Goal: Communication & Community: Answer question/provide support

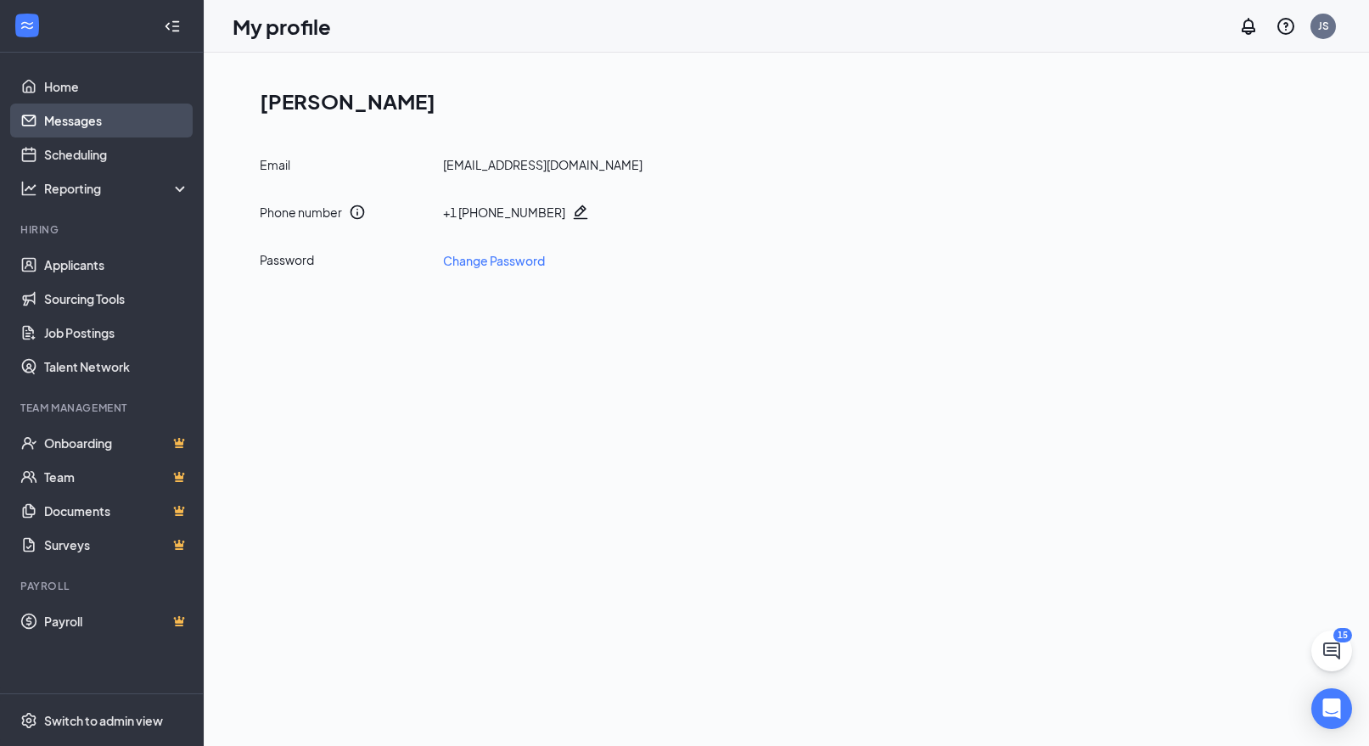
click at [145, 105] on link "Messages" at bounding box center [116, 121] width 145 height 34
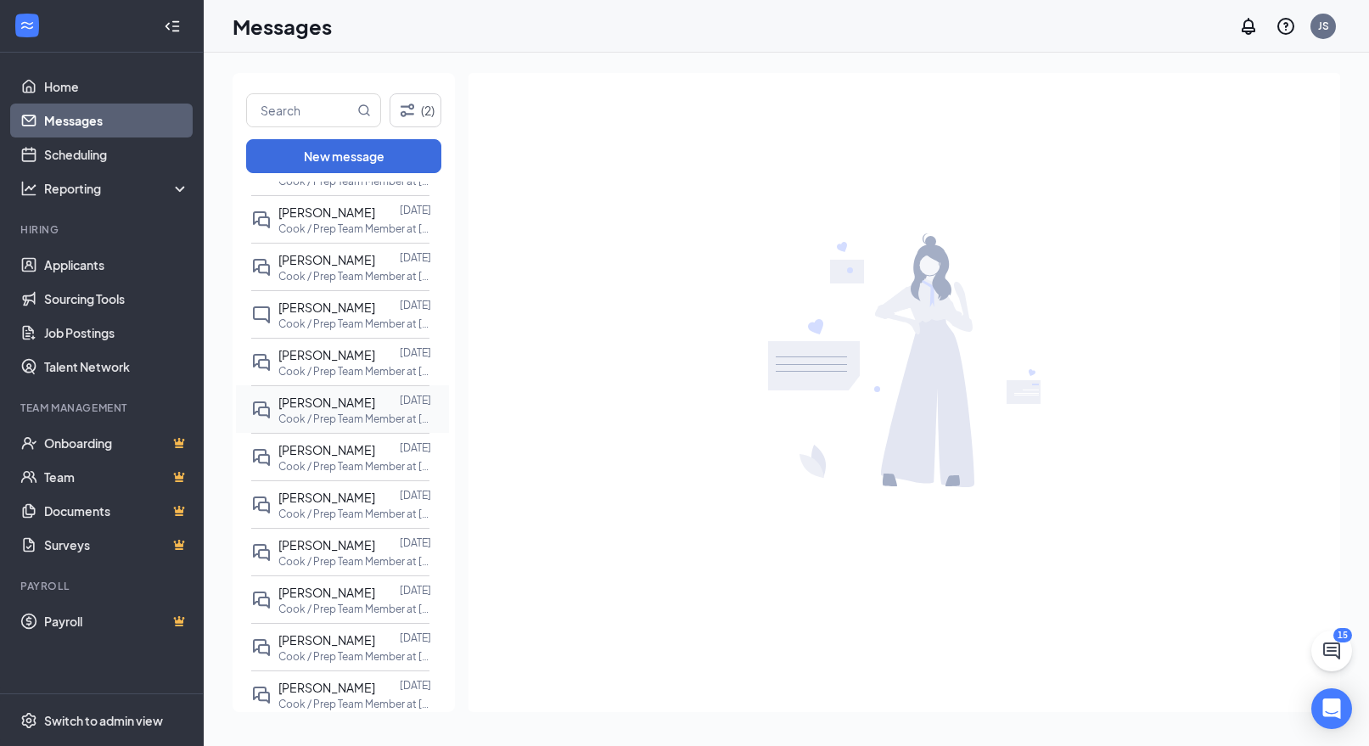
scroll to position [1274, 0]
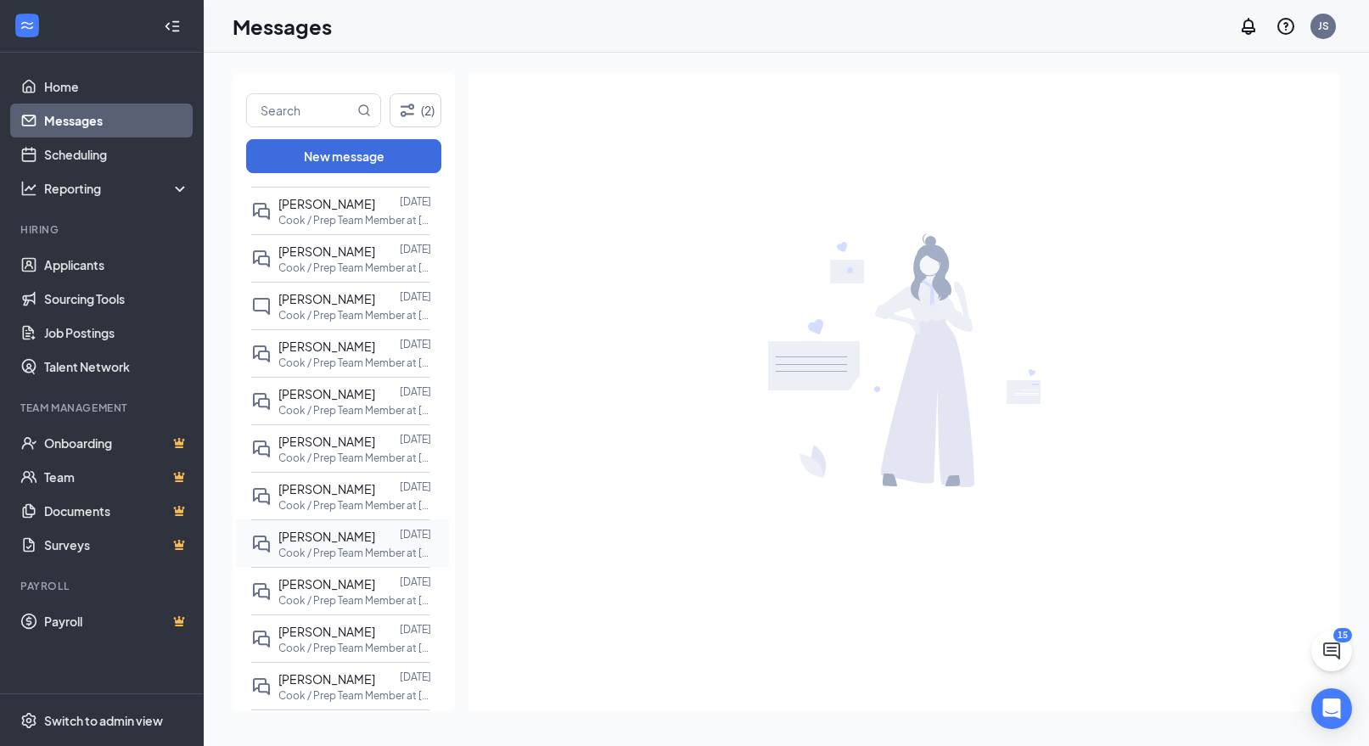
click at [350, 551] on p "Cook / Prep Team Member at [GEOGRAPHIC_DATA]" at bounding box center [354, 553] width 153 height 14
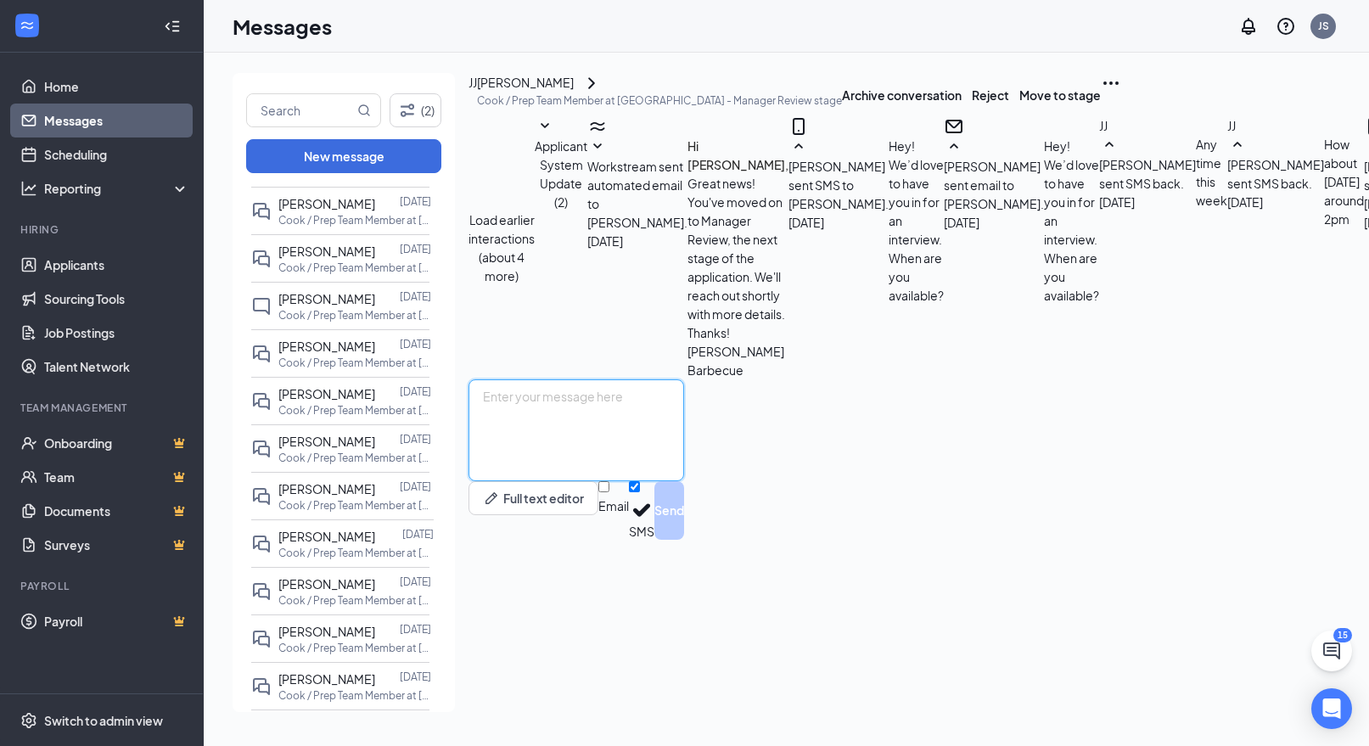
scroll to position [421, 0]
click at [628, 481] on textarea at bounding box center [576, 430] width 216 height 102
type textarea "H"
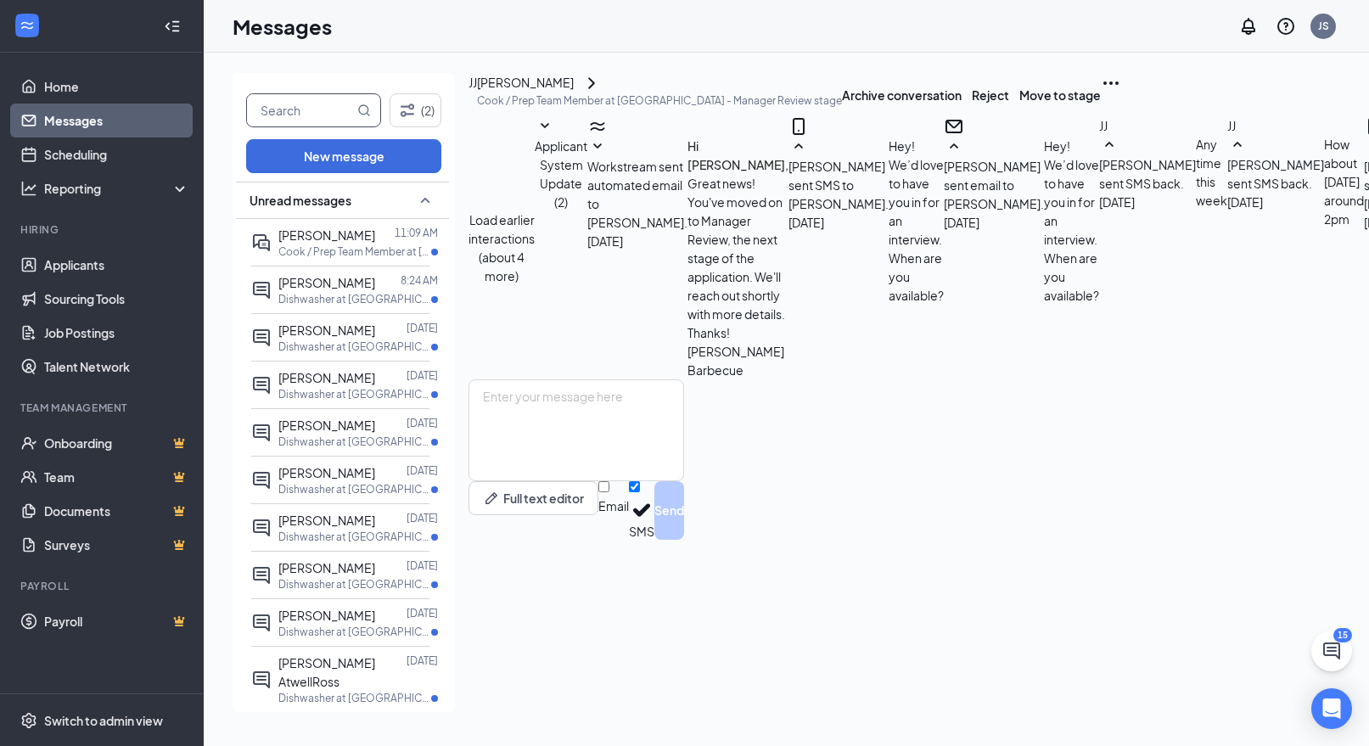
click at [295, 108] on input "text" at bounding box center [300, 110] width 107 height 32
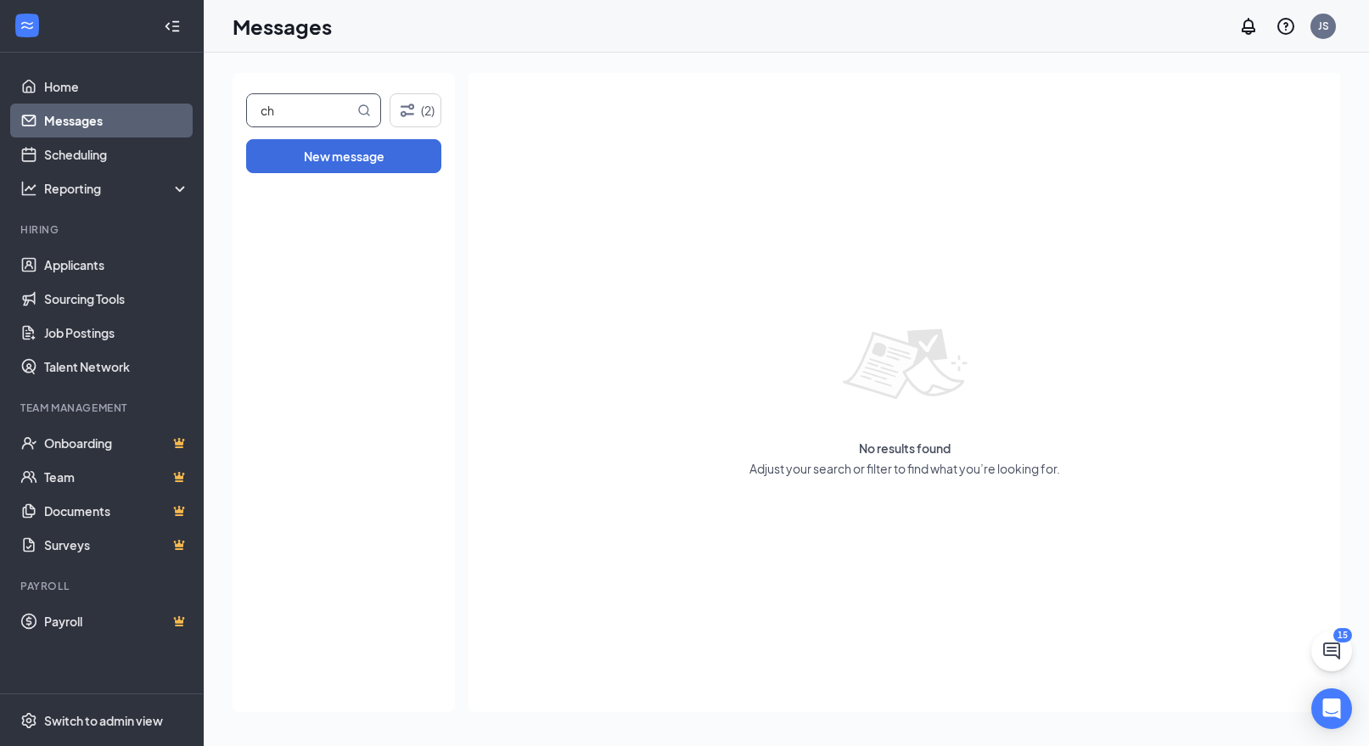
type input "c"
click at [93, 270] on link "Applicants" at bounding box center [116, 265] width 145 height 34
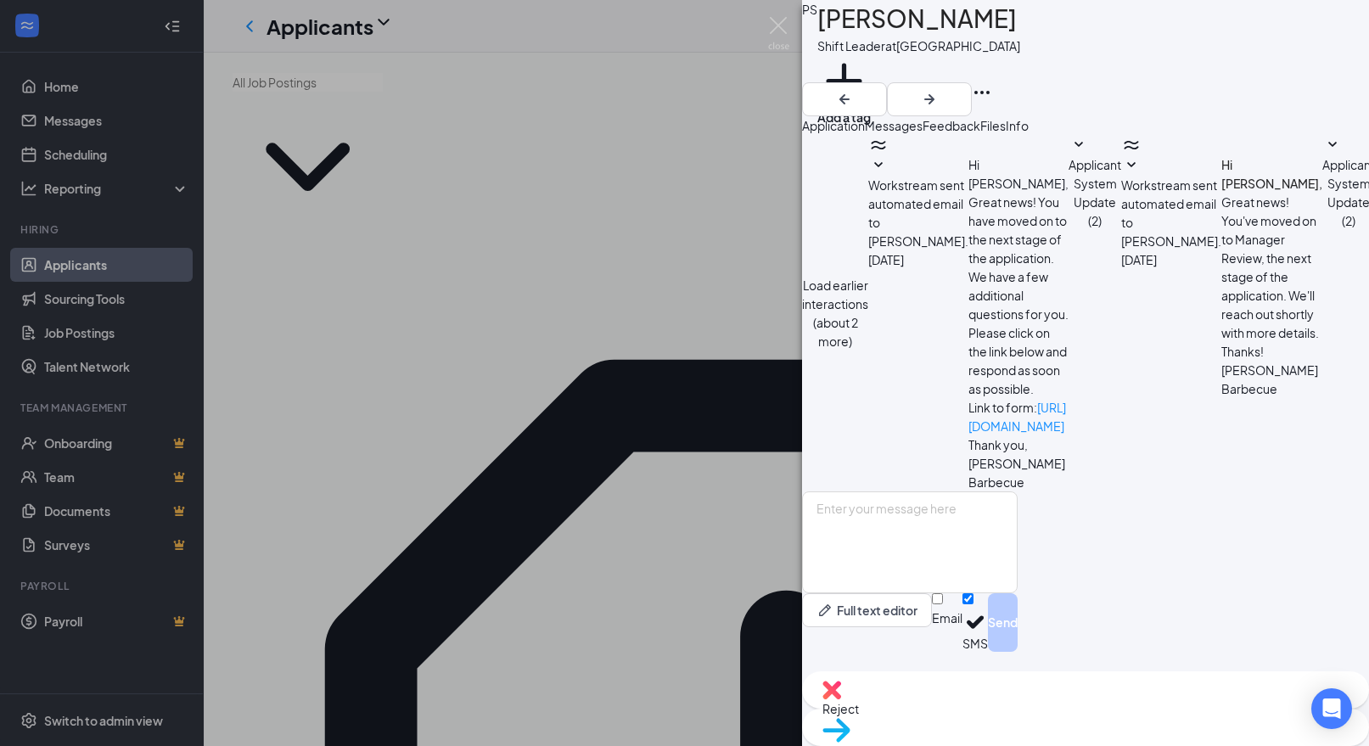
scroll to position [295, 0]
click at [631, 438] on div "PS [PERSON_NAME] Shift Leader at [GEOGRAPHIC_DATA] Add a tag Application Messag…" at bounding box center [684, 373] width 1369 height 746
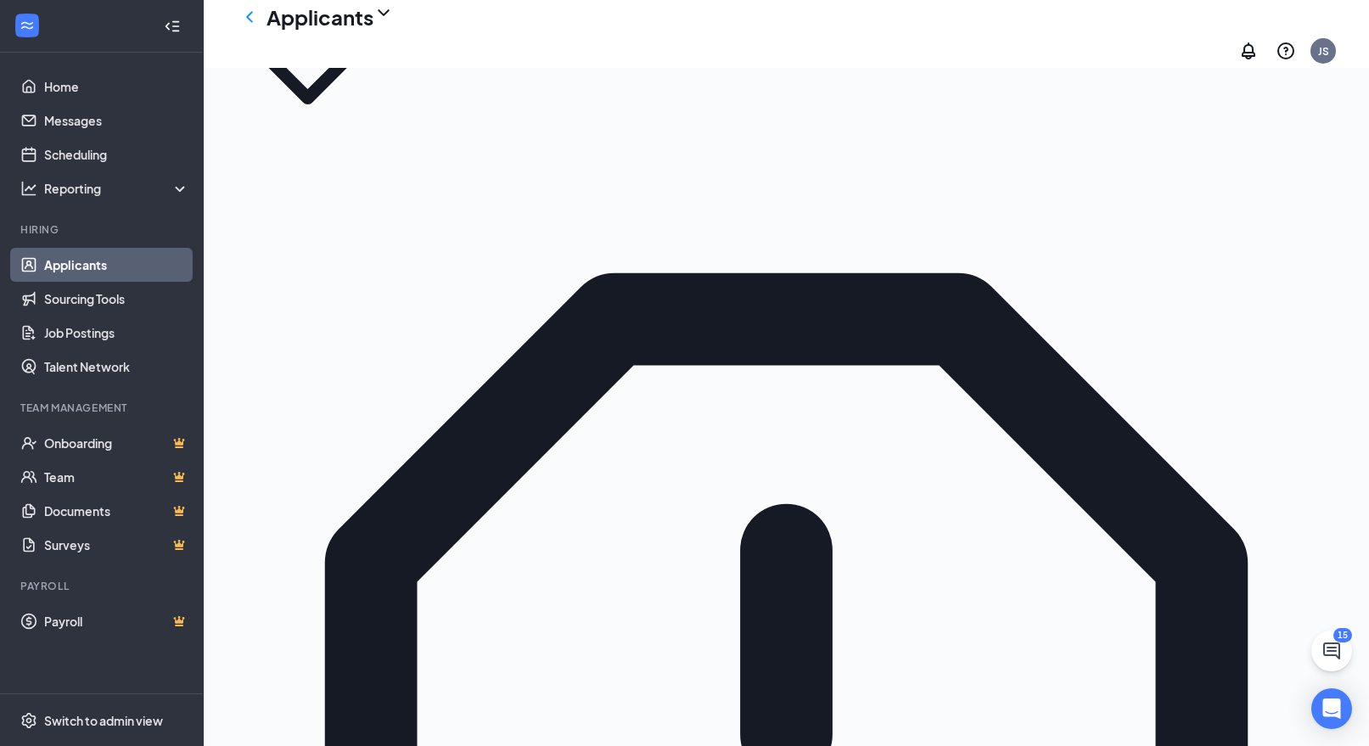
scroll to position [105, 0]
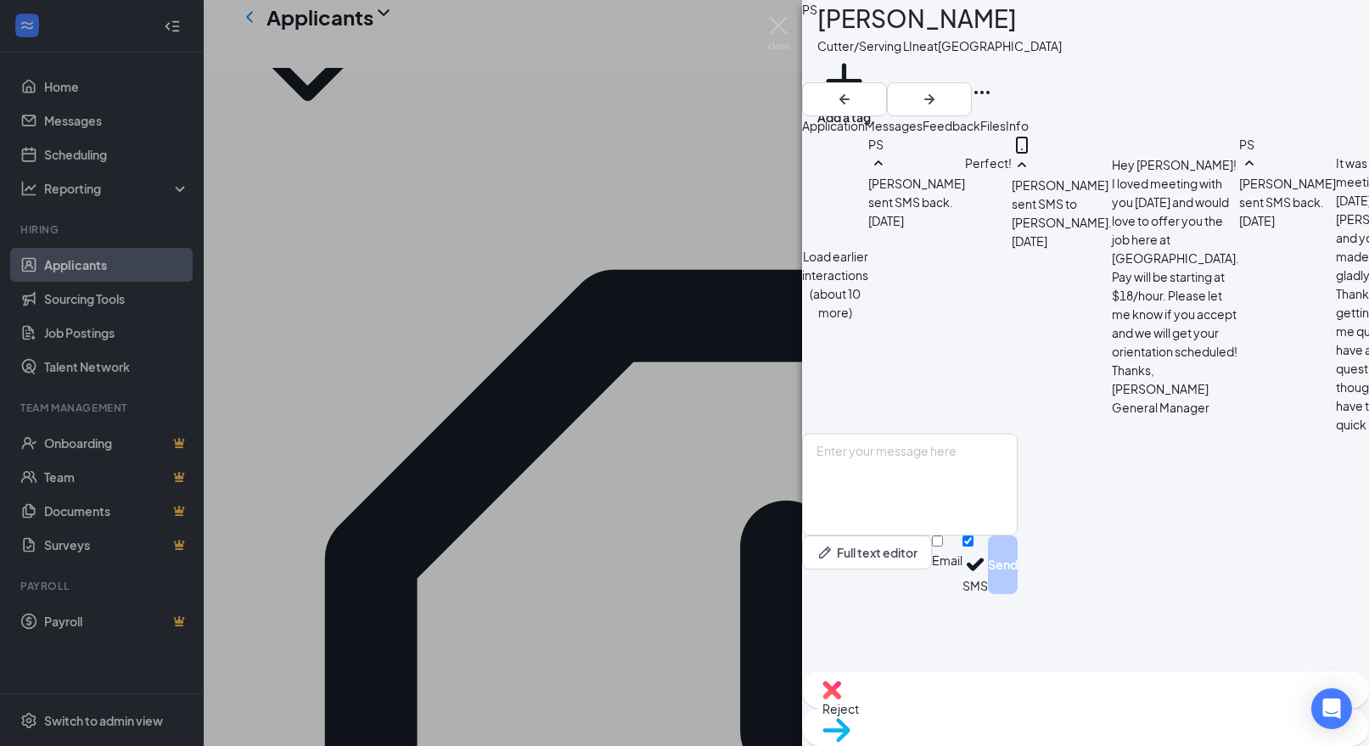
scroll to position [447, 0]
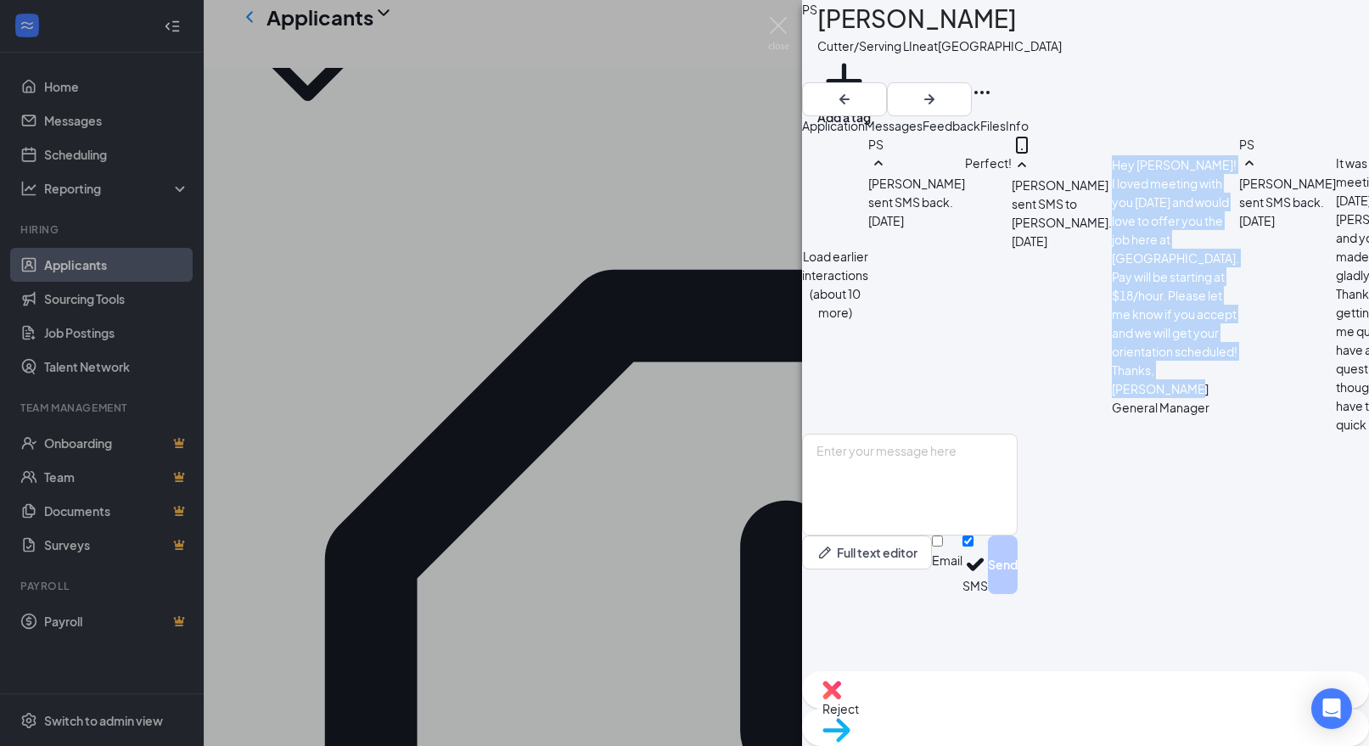
drag, startPoint x: 944, startPoint y: 281, endPoint x: 1044, endPoint y: 390, distance: 148.3
click at [1112, 390] on div "Hey [PERSON_NAME]! I loved meeting with you [DATE] and would love to offer you …" at bounding box center [1175, 285] width 127 height 261
copy span "Hey [PERSON_NAME]! I loved meeting with you [DATE] and would love to offer you …"
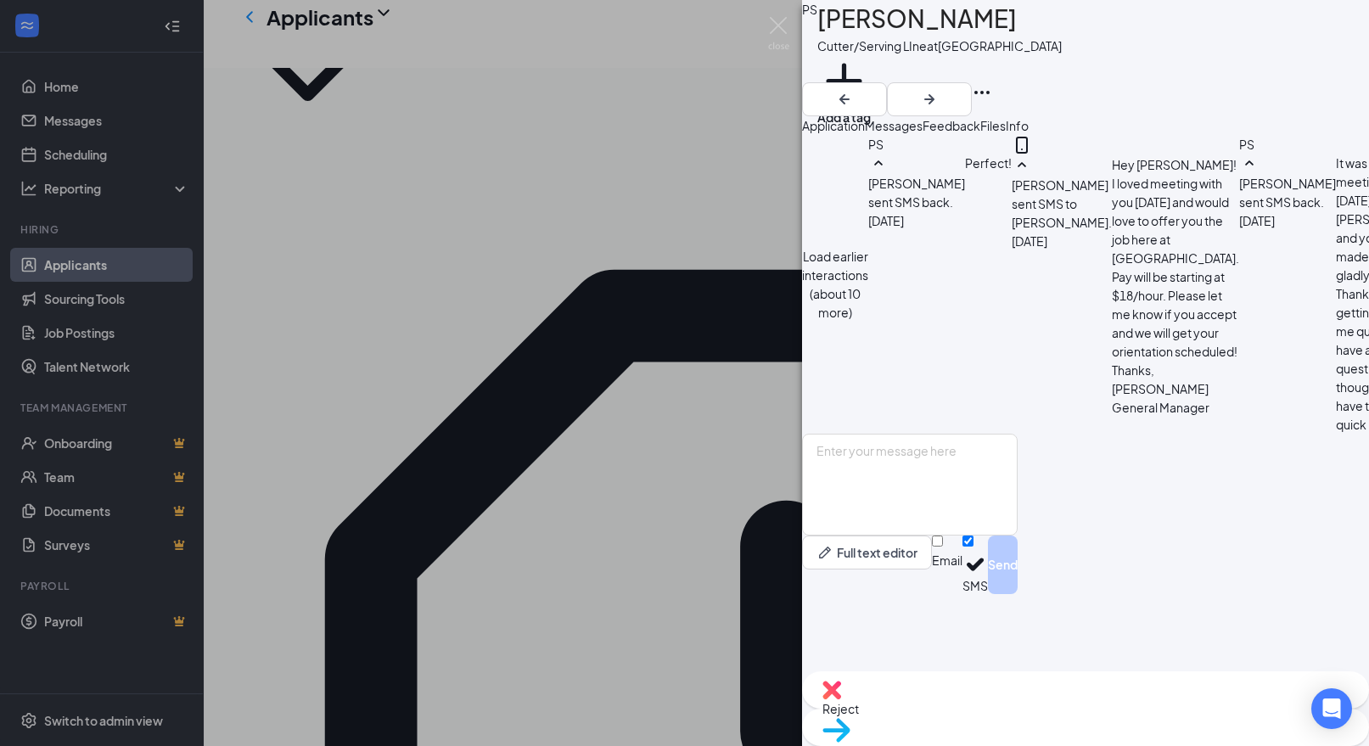
click at [683, 367] on div "PS [PERSON_NAME]/Serving LIne at [GEOGRAPHIC_DATA] Add a tag Application Messag…" at bounding box center [684, 373] width 1369 height 746
click at [781, 14] on div "PS [PERSON_NAME]/Serving LIne at [GEOGRAPHIC_DATA] Add a tag Application Messag…" at bounding box center [684, 373] width 1369 height 746
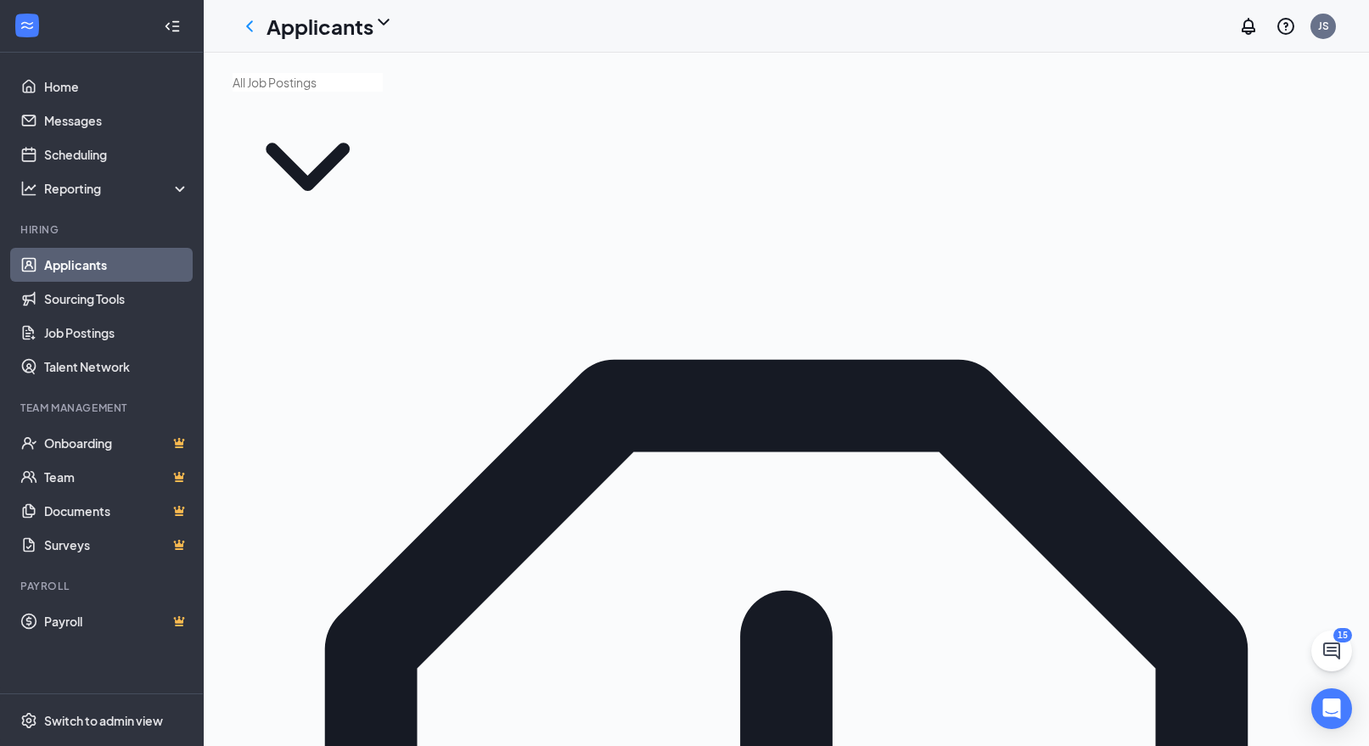
scroll to position [1, 0]
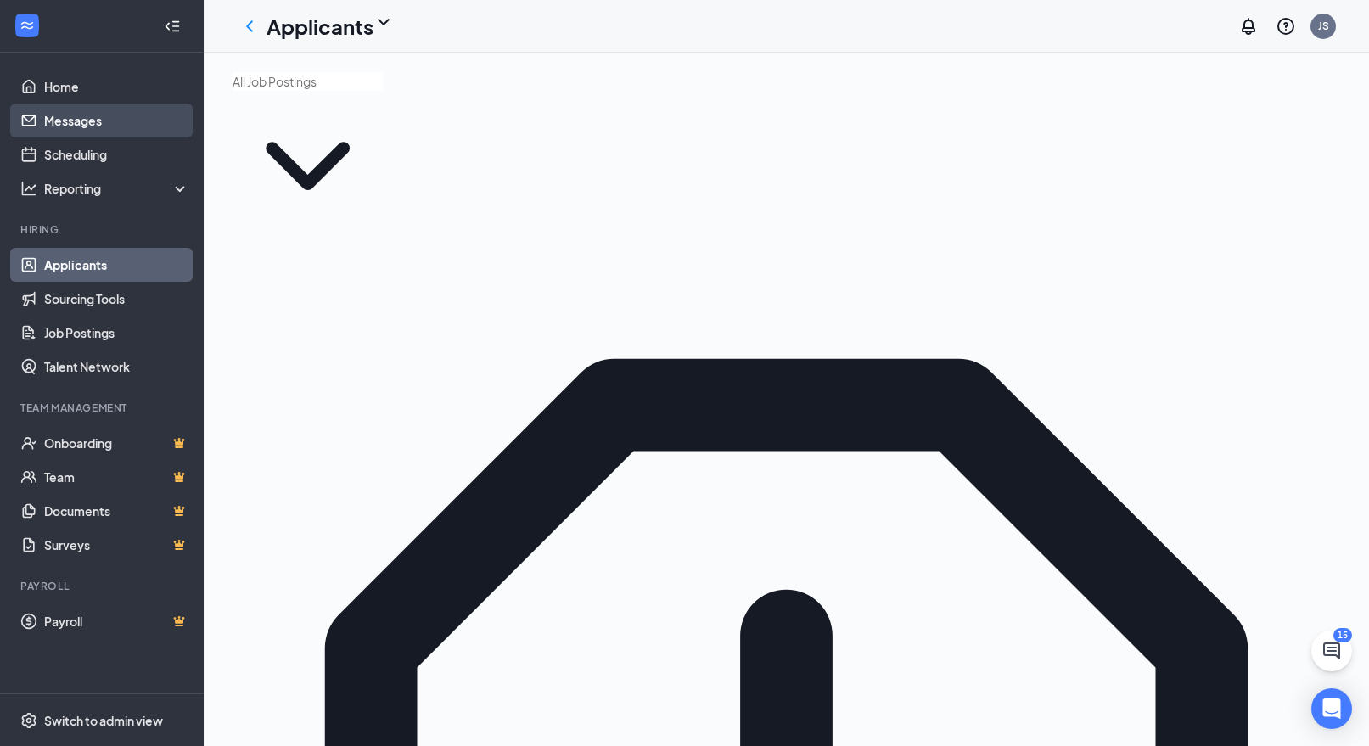
click at [115, 137] on link "Messages" at bounding box center [116, 121] width 145 height 34
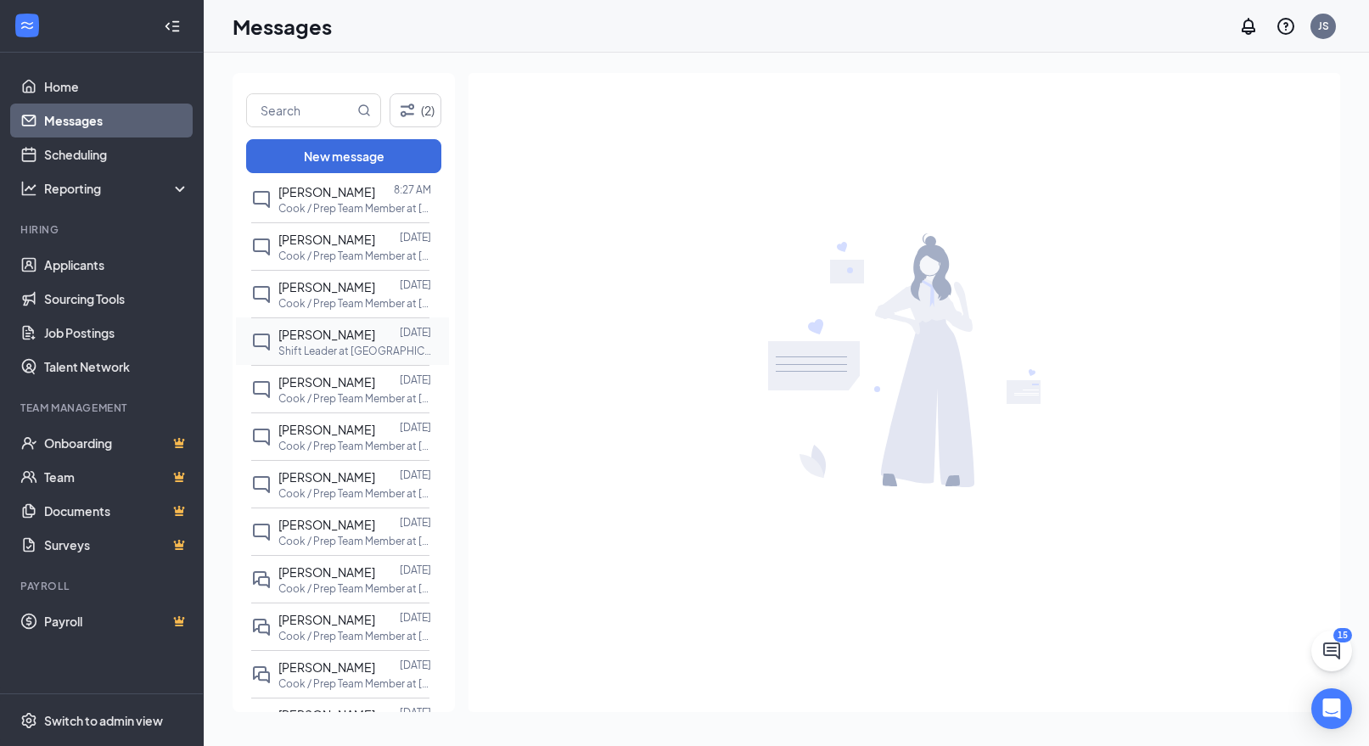
scroll to position [860, 0]
click at [325, 569] on span "[PERSON_NAME]" at bounding box center [326, 570] width 97 height 15
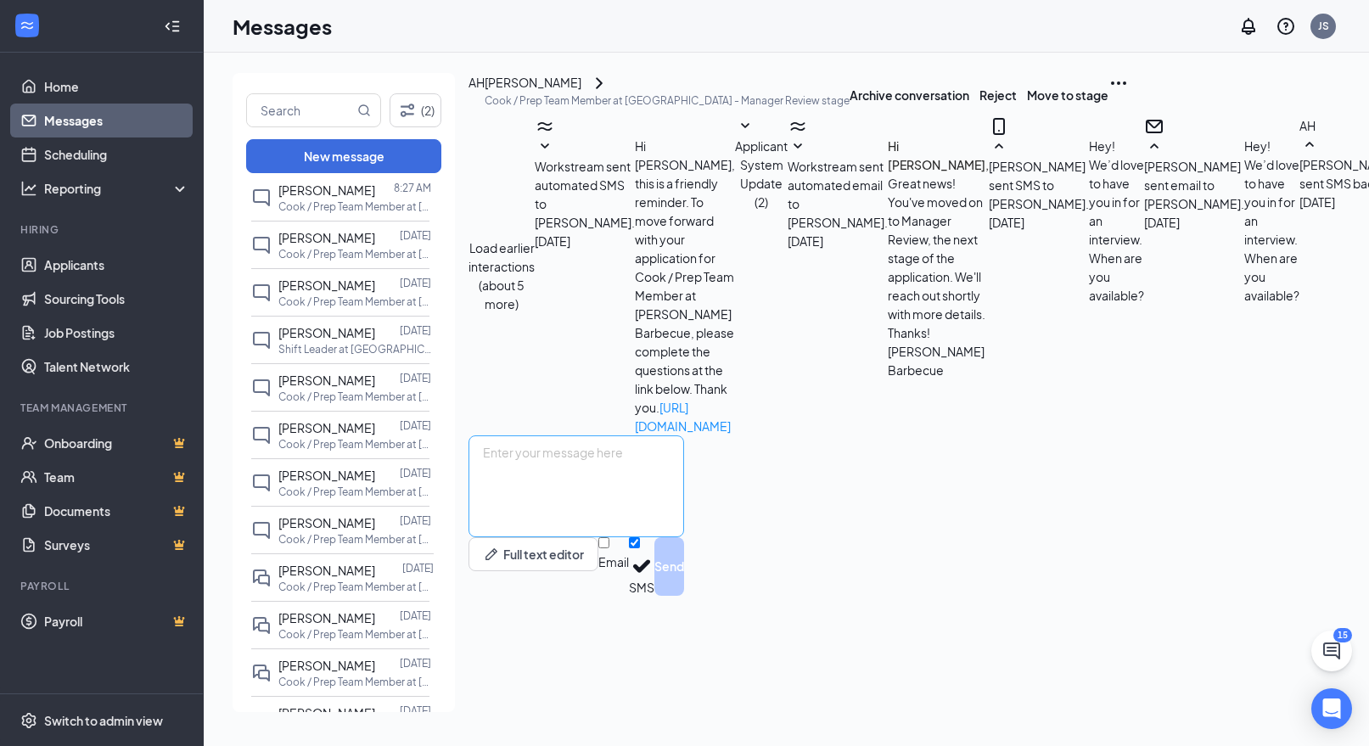
scroll to position [392, 0]
click at [680, 537] on textarea at bounding box center [576, 486] width 216 height 102
paste textarea "Hey [PERSON_NAME]! I loved meeting with you [DATE] and would love to offer you …"
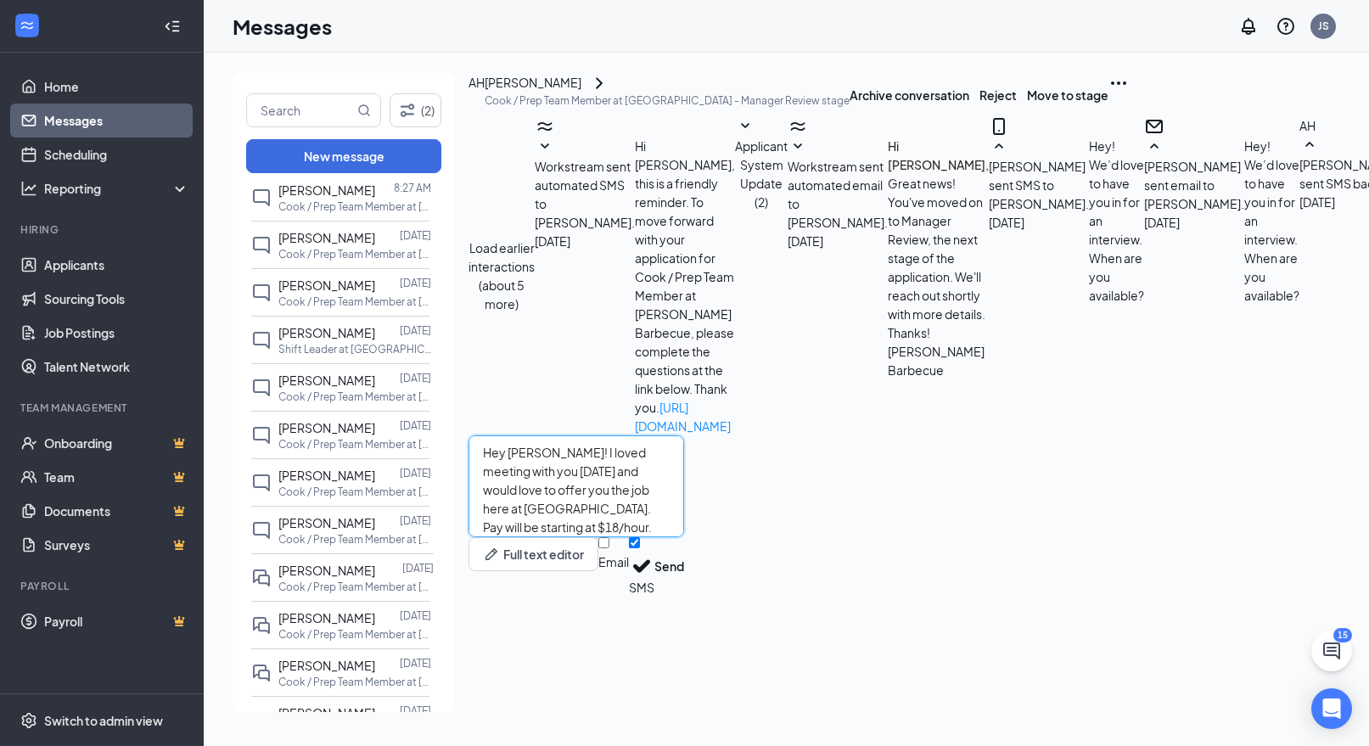
click at [571, 537] on textarea "Hey [PERSON_NAME]! I loved meeting with you [DATE] and would love to offer you …" at bounding box center [576, 486] width 216 height 102
click at [684, 537] on textarea "Hey [PERSON_NAME]! I loved meeting with you [DATE] and would love to offer you …" at bounding box center [576, 486] width 216 height 102
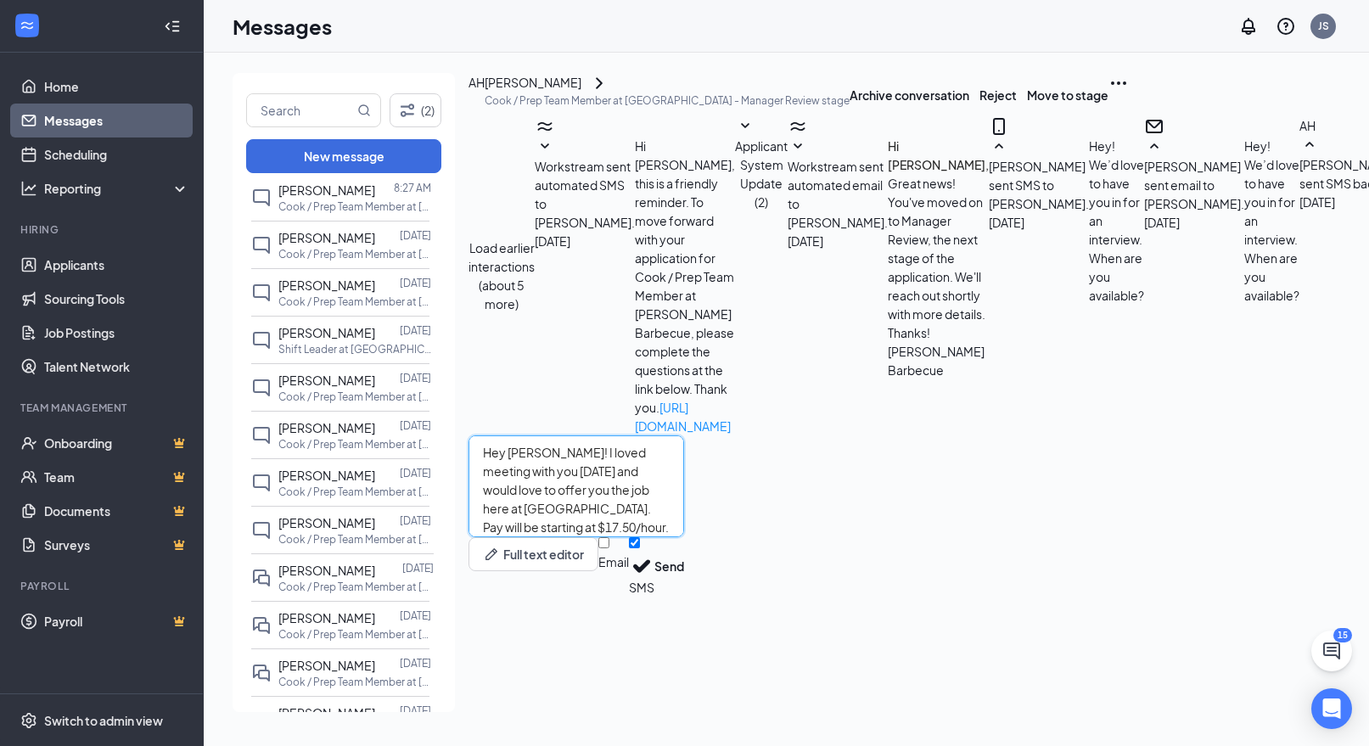
click at [632, 537] on textarea "Hey [PERSON_NAME]! I loved meeting with you [DATE] and would love to offer you …" at bounding box center [576, 486] width 216 height 102
click at [684, 537] on textarea "Hey [PERSON_NAME]! I loved meeting with you [DATE] and would love to offer you …" at bounding box center [576, 486] width 216 height 102
type textarea "Hey [PERSON_NAME]! I loved meeting with you [DATE] and would love to offer you …"
click at [684, 596] on button "Send" at bounding box center [669, 566] width 30 height 59
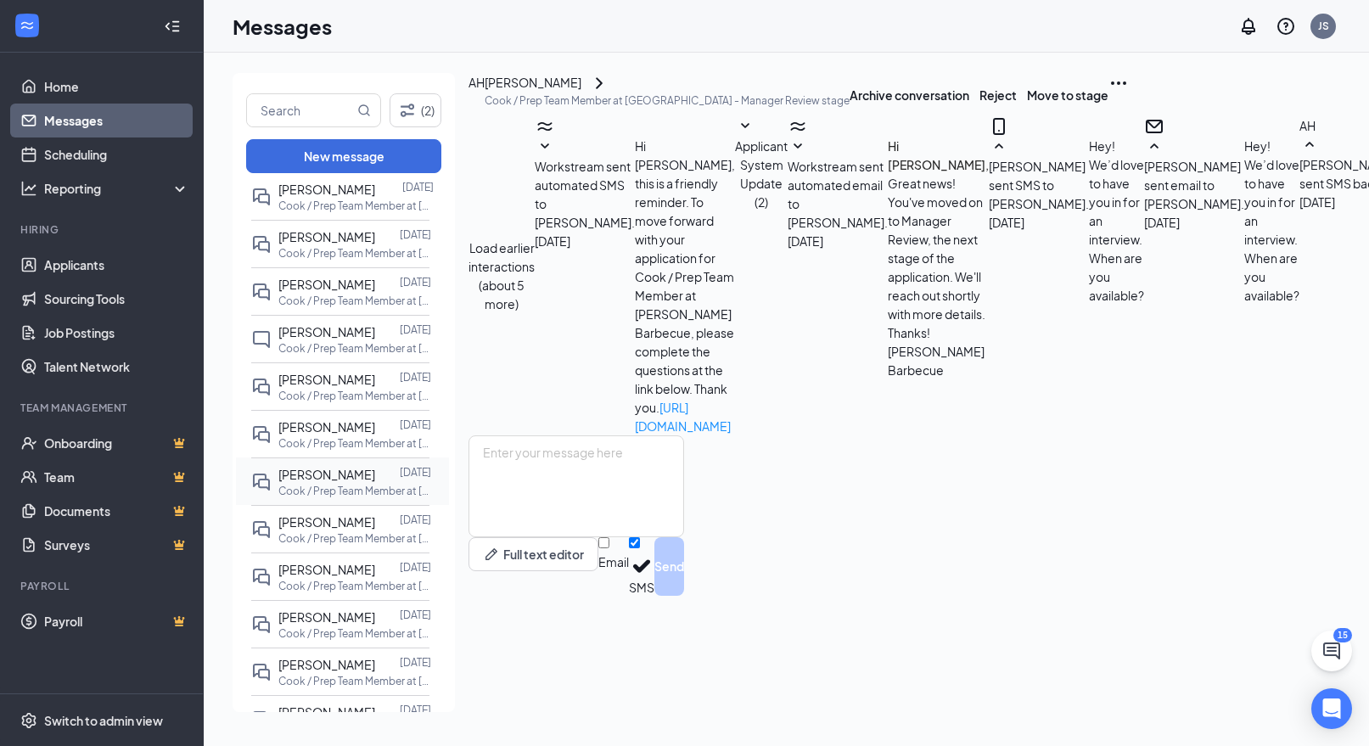
scroll to position [1251, 0]
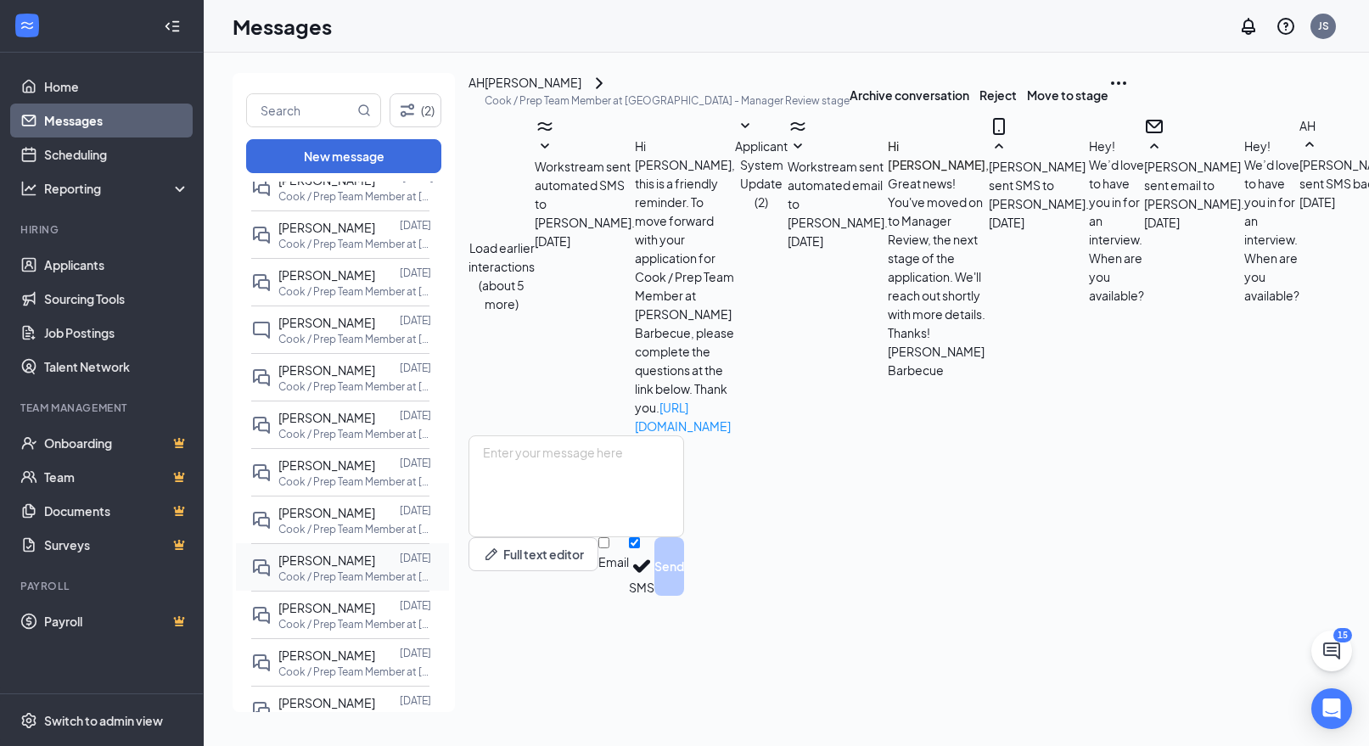
click at [338, 571] on p "Cook / Prep Team Member at [GEOGRAPHIC_DATA]" at bounding box center [354, 576] width 153 height 14
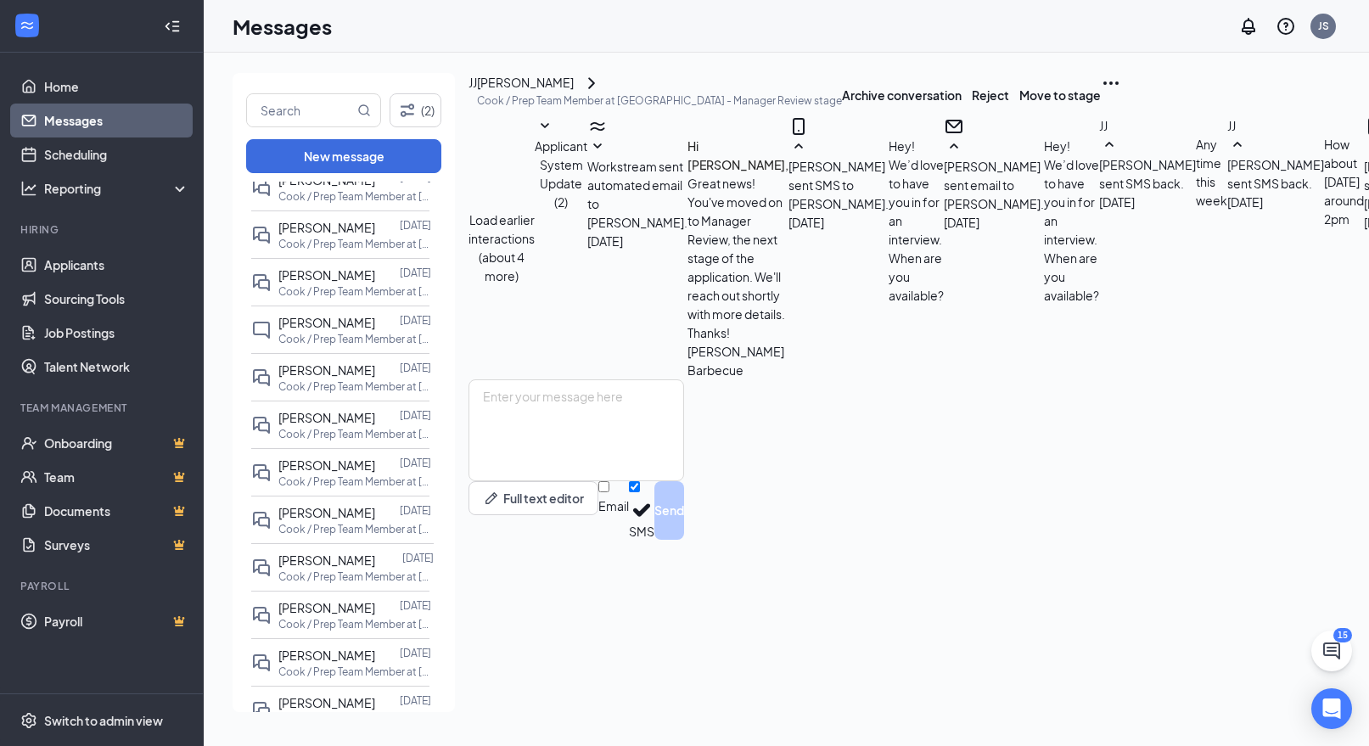
scroll to position [421, 0]
click at [607, 481] on textarea at bounding box center [576, 430] width 216 height 102
paste textarea "Hey [PERSON_NAME]! I loved meeting with you [DATE] and would love to offer you …"
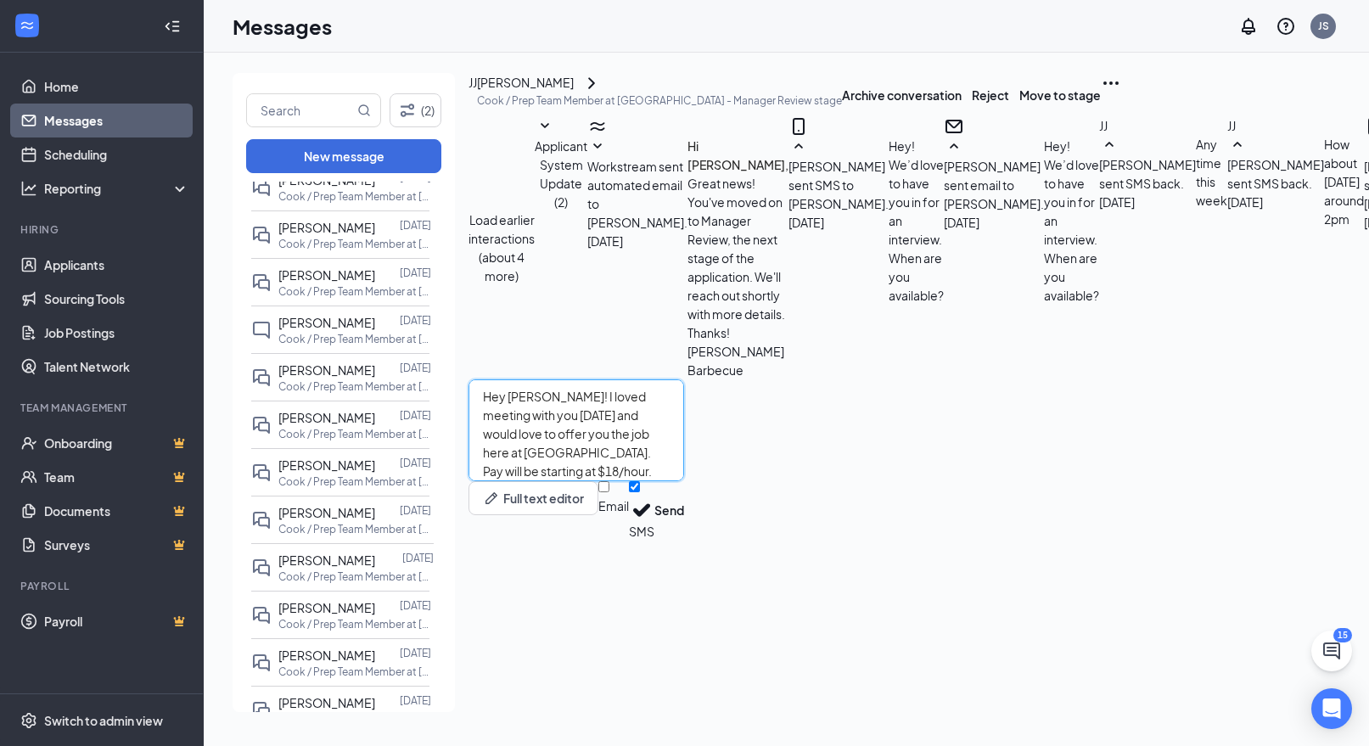
click at [573, 481] on textarea "Hey [PERSON_NAME]! I loved meeting with you [DATE] and would love to offer you …" at bounding box center [576, 430] width 216 height 102
click at [607, 481] on textarea "Hey [PERSON_NAME]! I loved meeting with you [DATE] and would love to offer you …" at bounding box center [576, 430] width 216 height 102
click at [684, 481] on textarea "Hey [PERSON_NAME]! I enjoyed meeting with you [DATE] and would love to offer yo…" at bounding box center [576, 430] width 216 height 102
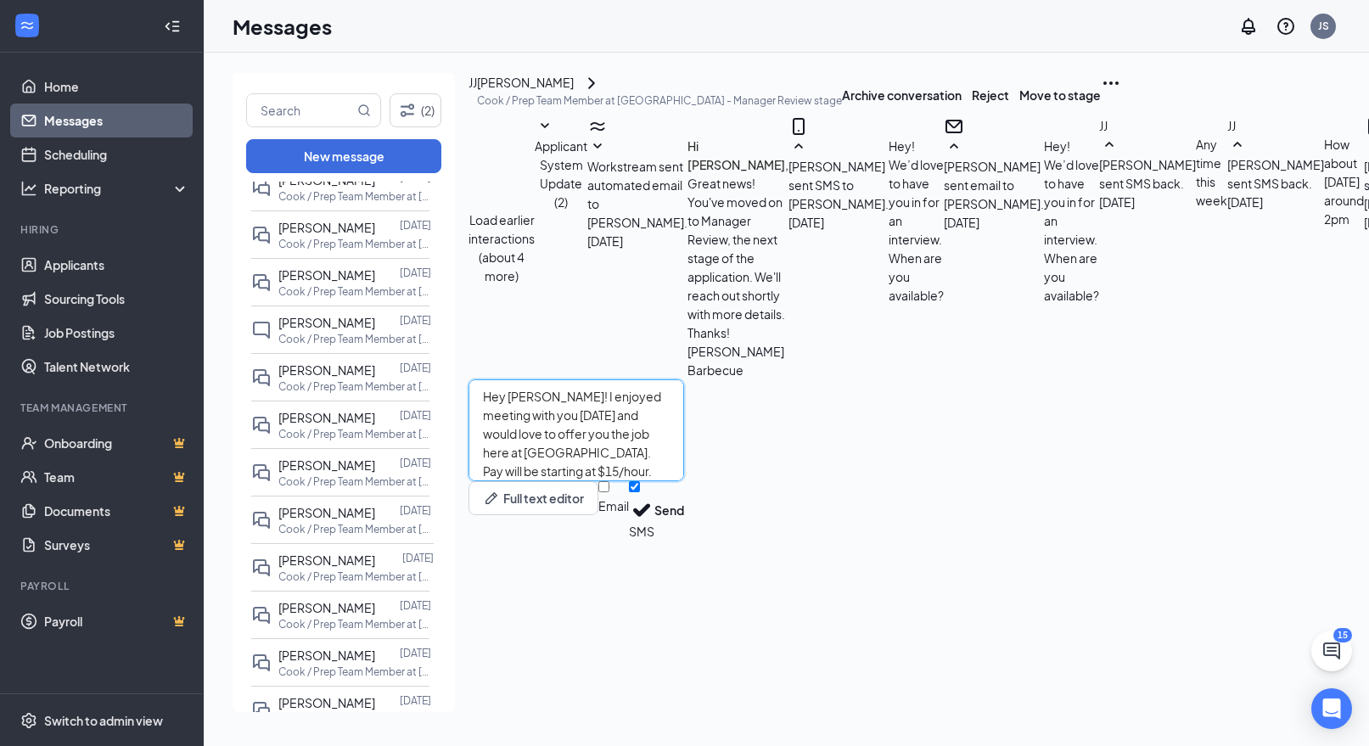
click at [684, 481] on textarea "Hey [PERSON_NAME]! I enjoyed meeting with you [DATE] and would love to offer yo…" at bounding box center [576, 430] width 216 height 102
click at [628, 481] on textarea "Hey [PERSON_NAME]! I enjoyed meeting with you [DATE] and would love to offer yo…" at bounding box center [576, 430] width 216 height 102
click at [664, 481] on textarea "Hey [PERSON_NAME]! I enjoyed meeting with you [DATE] and would love to offer yo…" at bounding box center [576, 430] width 216 height 102
type textarea "Hey [PERSON_NAME]! I enjoyed meeting with you [DATE] and would love to offer yo…"
click at [684, 540] on button "Send" at bounding box center [669, 510] width 30 height 59
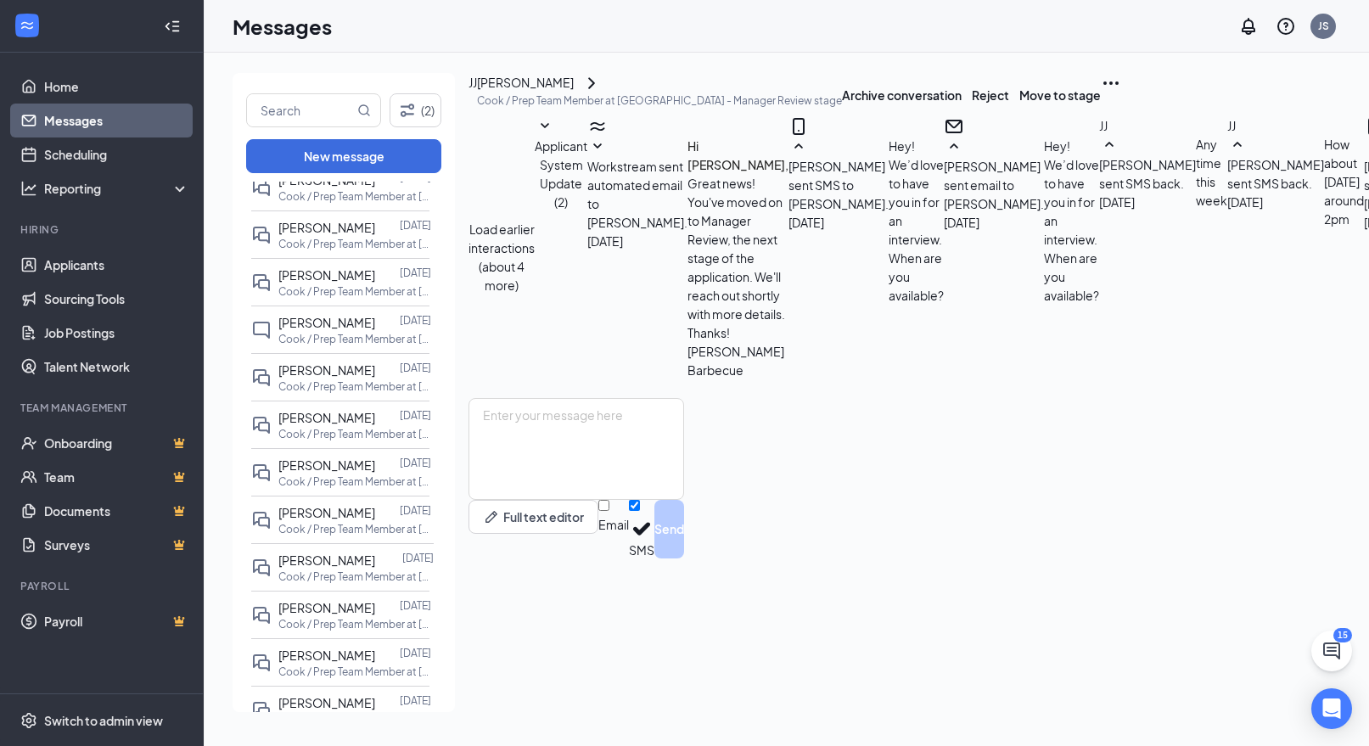
scroll to position [0, 0]
